Goal: Information Seeking & Learning: Learn about a topic

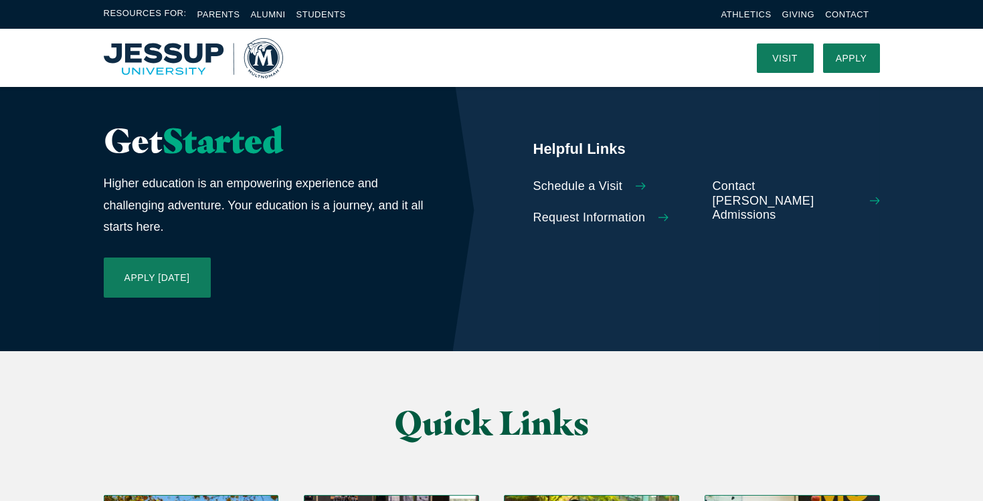
scroll to position [2983, 0]
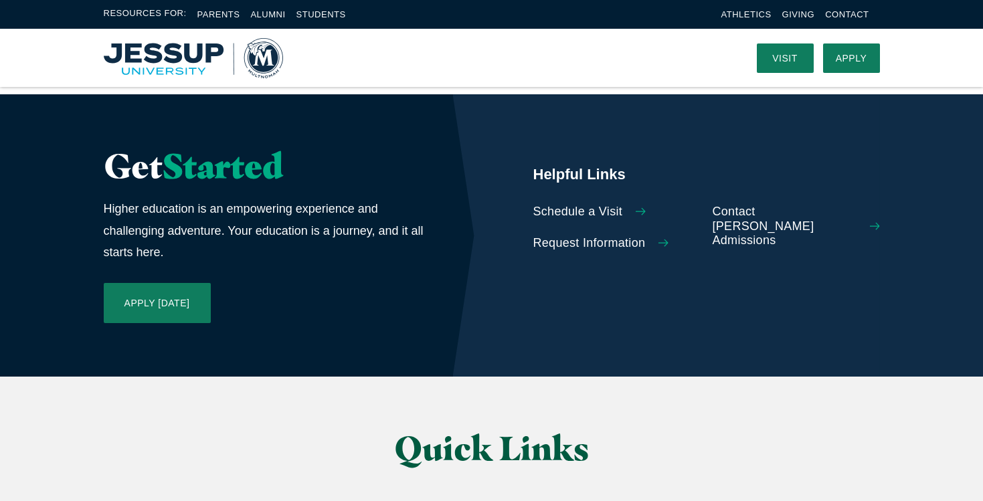
scroll to position [2958, 0]
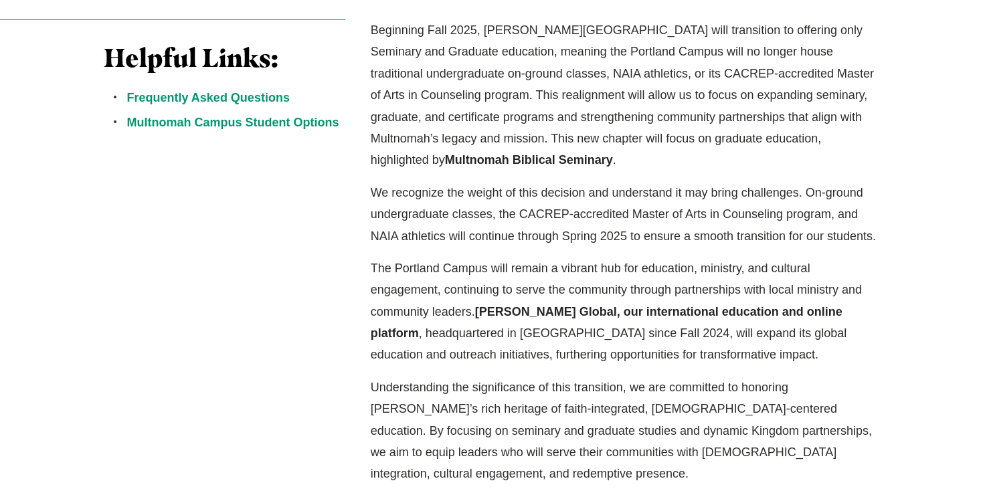
scroll to position [444, 0]
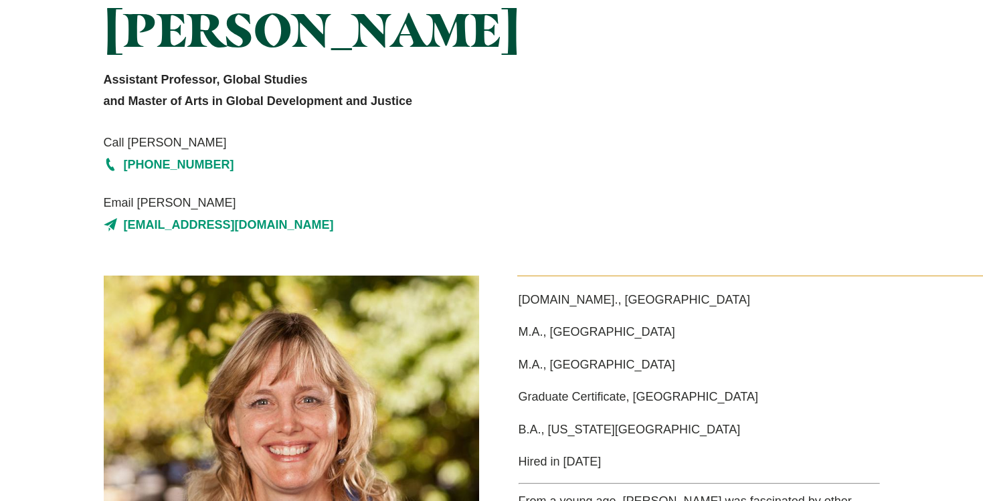
scroll to position [258, 0]
